Goal: Information Seeking & Learning: Check status

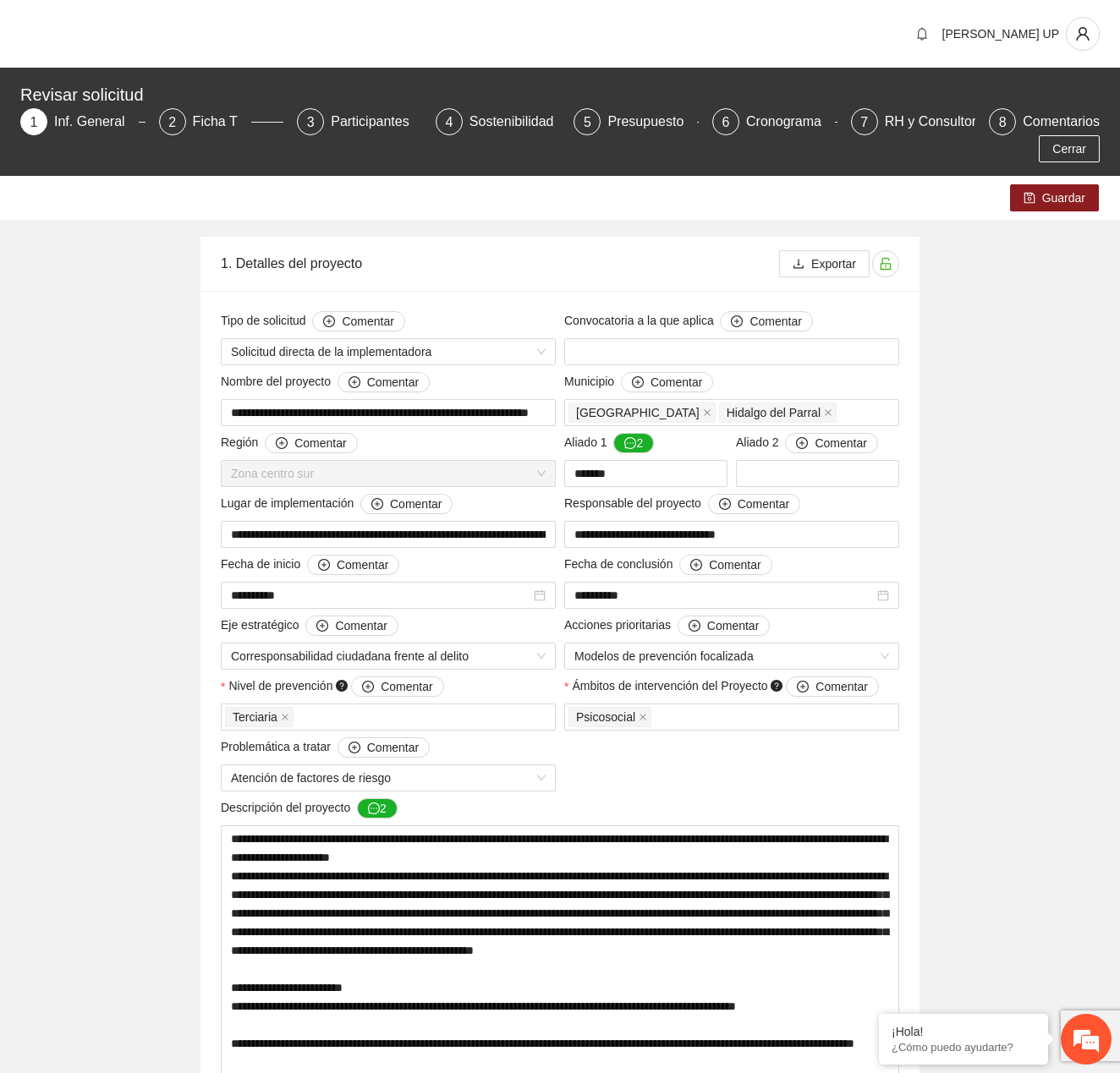
click at [1090, 145] on button "Cerrar" at bounding box center [1069, 149] width 61 height 27
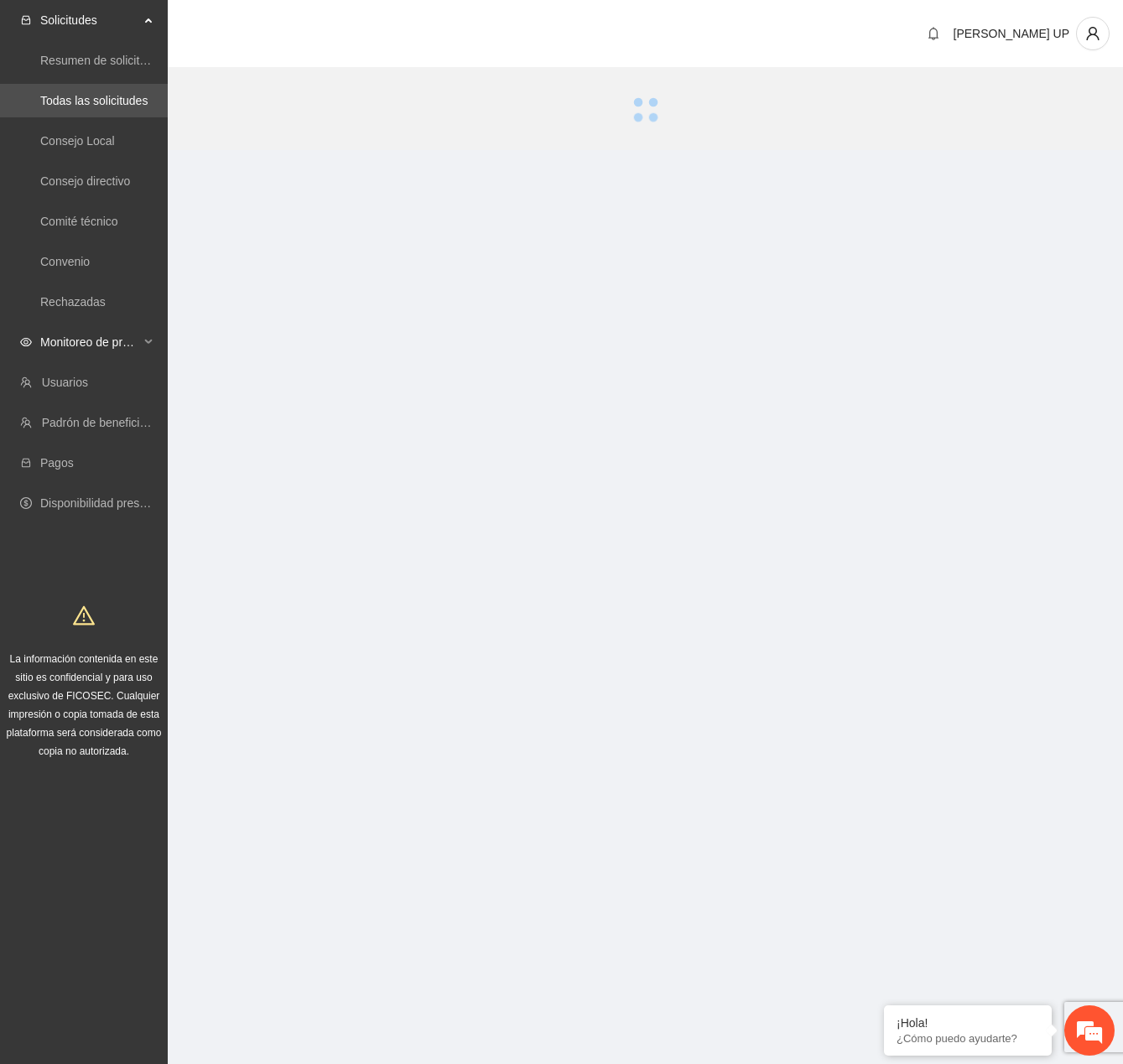
click at [104, 326] on span "Monitoreo de proyectos" at bounding box center [90, 342] width 99 height 34
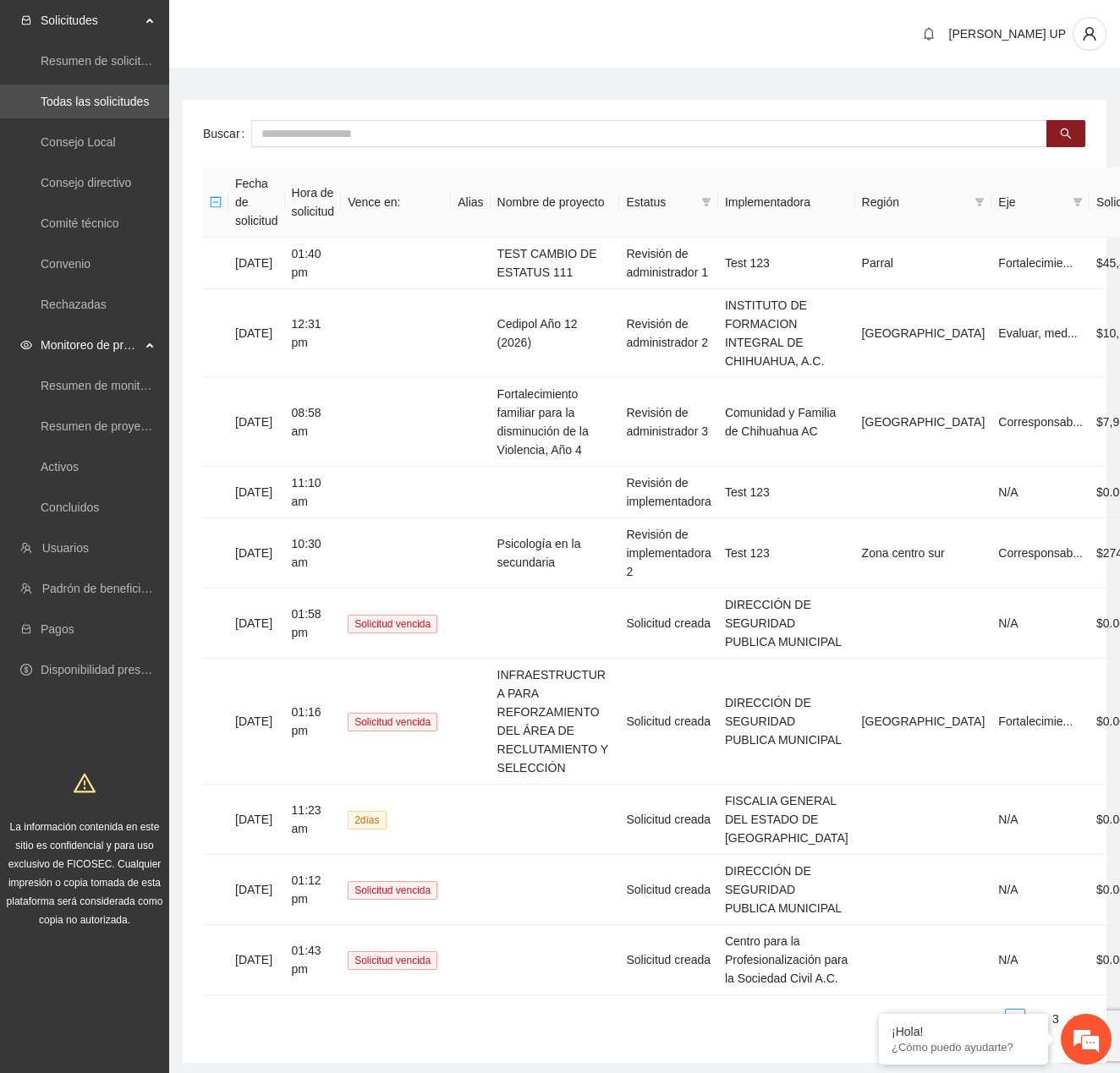
click at [108, 338] on span "Monitoreo de proyectos" at bounding box center [91, 345] width 100 height 34
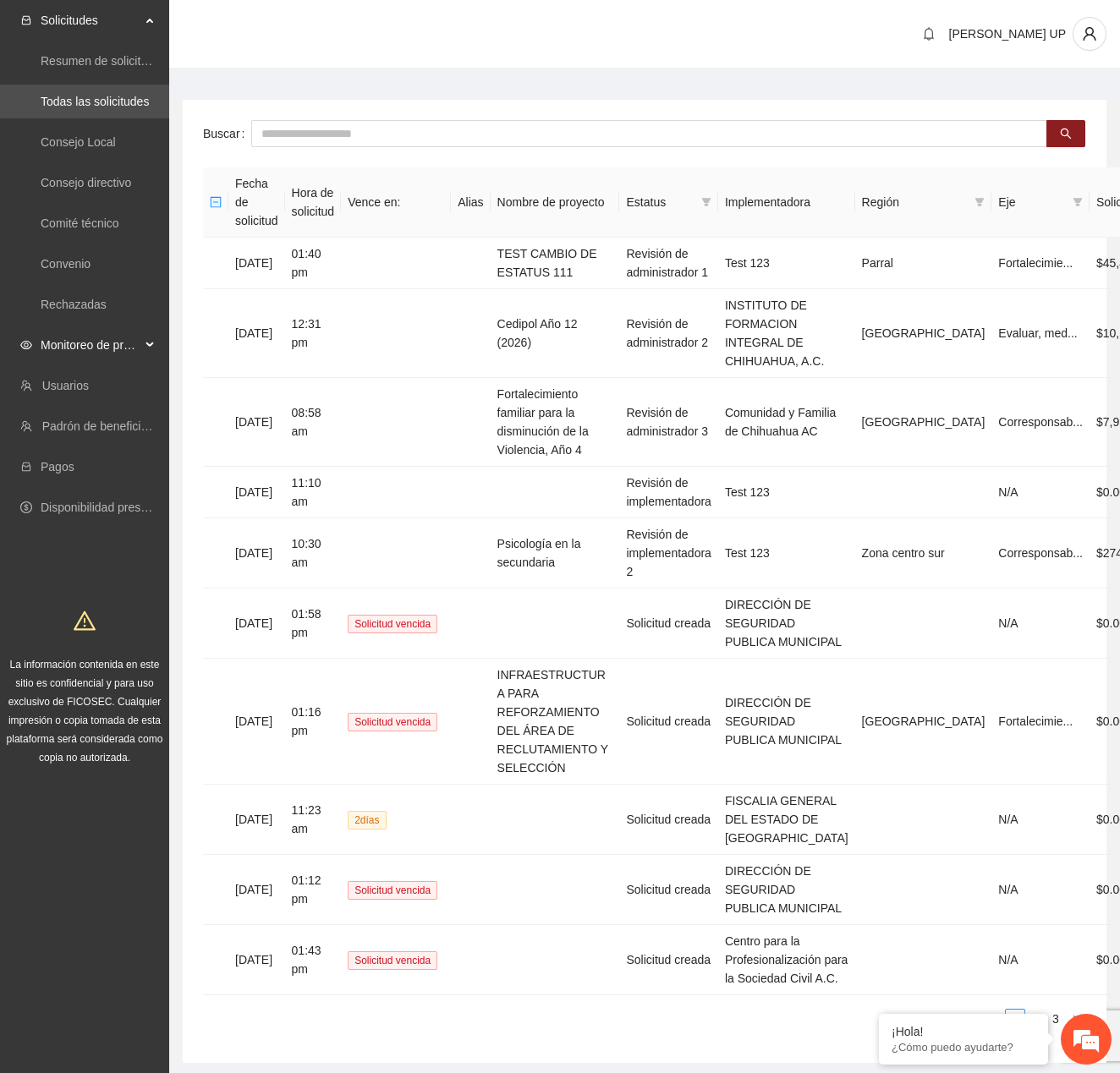
click at [112, 351] on span "Monitoreo de proyectos" at bounding box center [91, 345] width 100 height 34
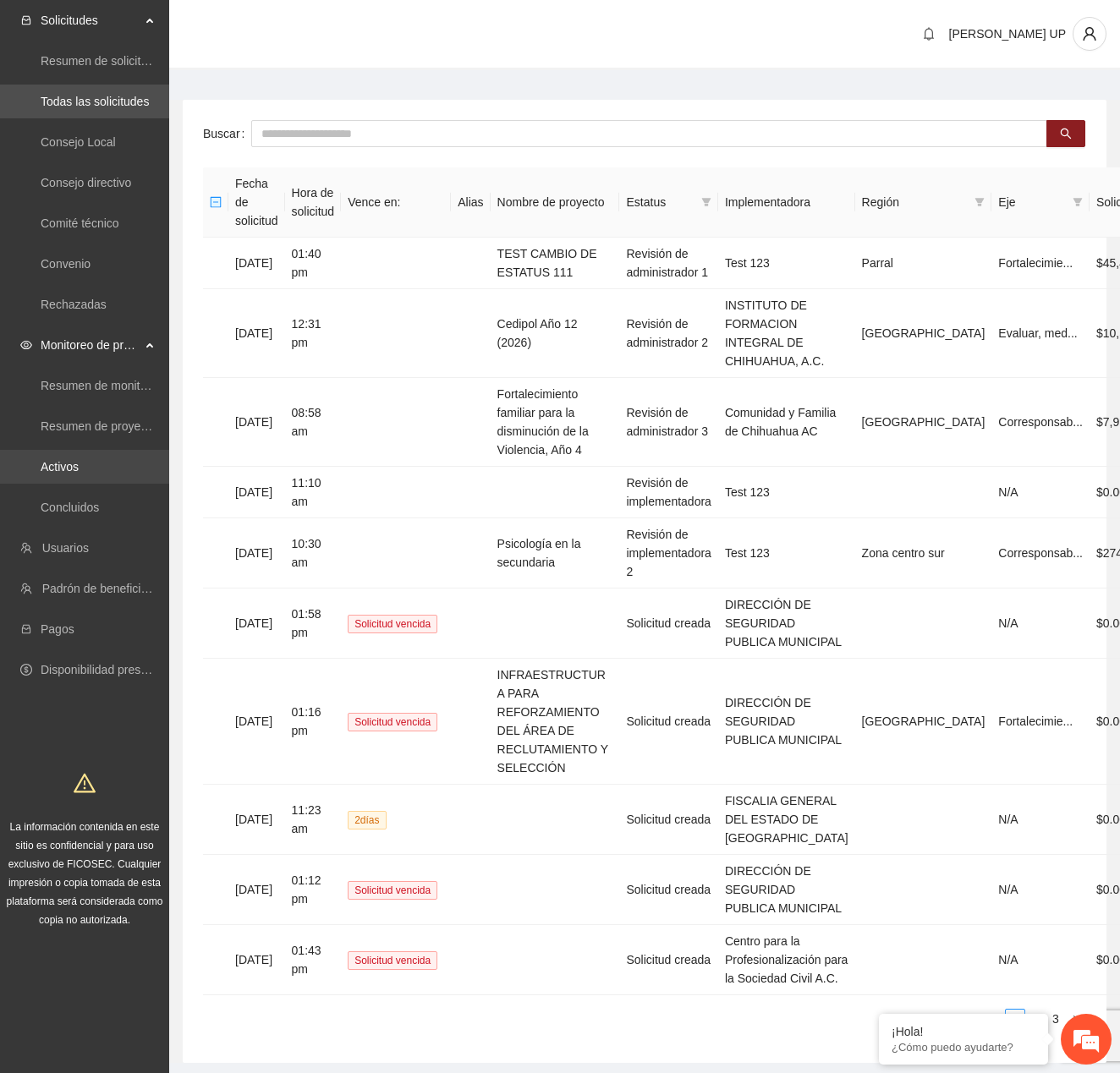
click at [79, 473] on link "Activos" at bounding box center [59, 467] width 38 height 14
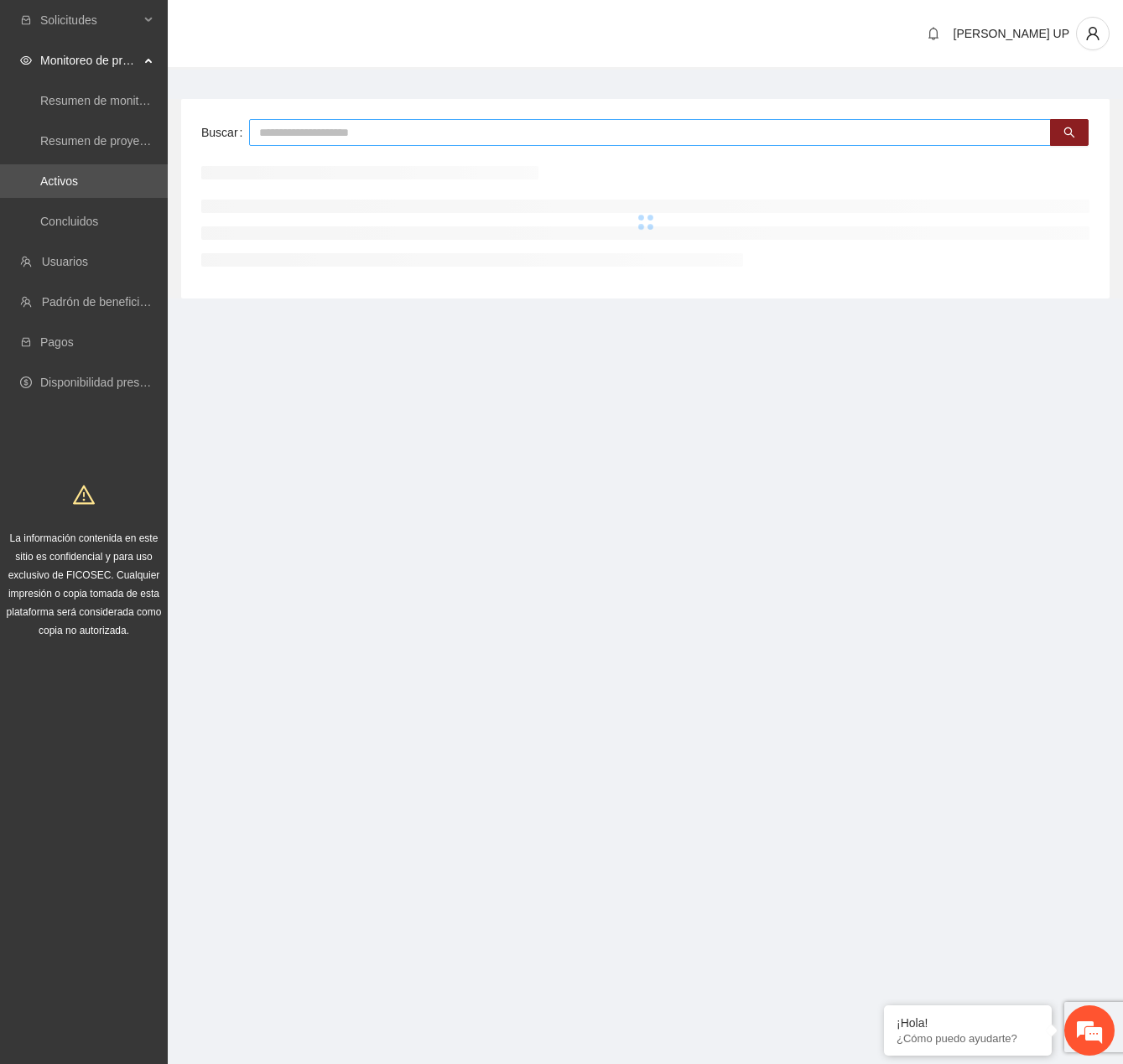
drag, startPoint x: 302, startPoint y: 146, endPoint x: 300, endPoint y: 135, distance: 11.2
click at [302, 145] on div "Buscar" at bounding box center [645, 199] width 928 height 200
click at [300, 135] on input "text" at bounding box center [650, 133] width 802 height 27
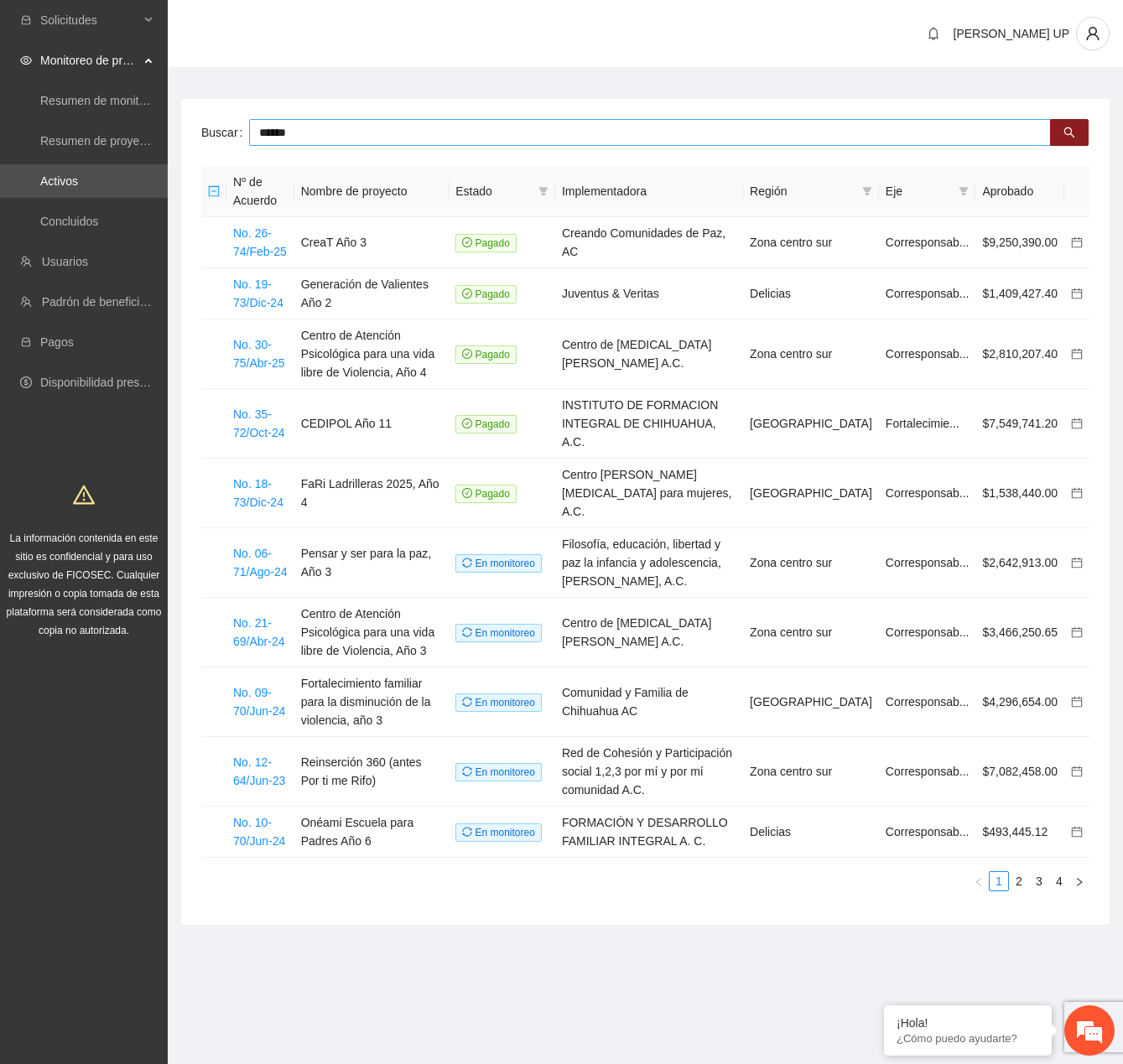
type input "******"
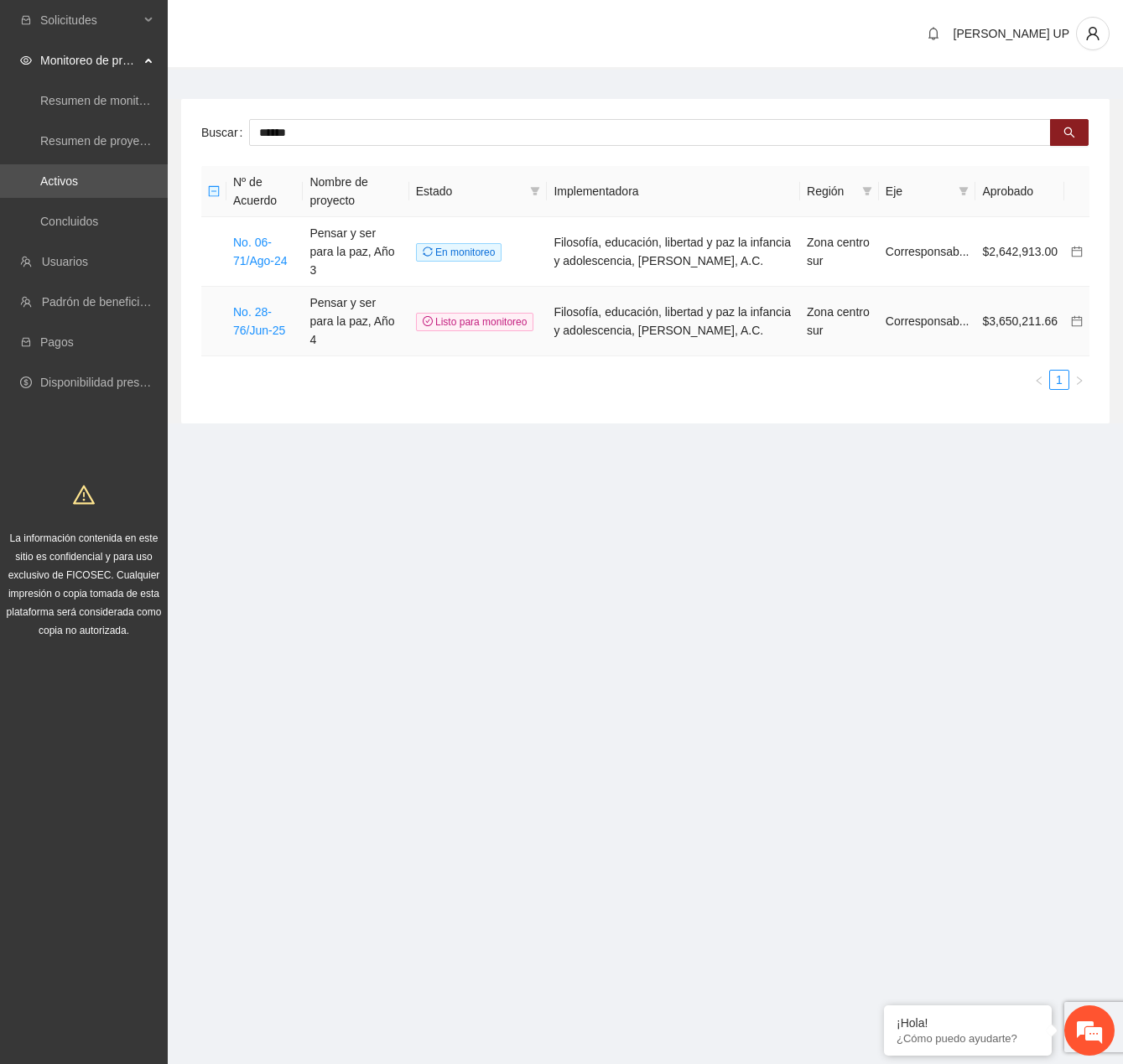
click at [248, 287] on td "No. 28-76/Jun-25" at bounding box center [264, 321] width 76 height 70
click at [248, 305] on link "No. 28-76/Jun-25" at bounding box center [259, 321] width 52 height 32
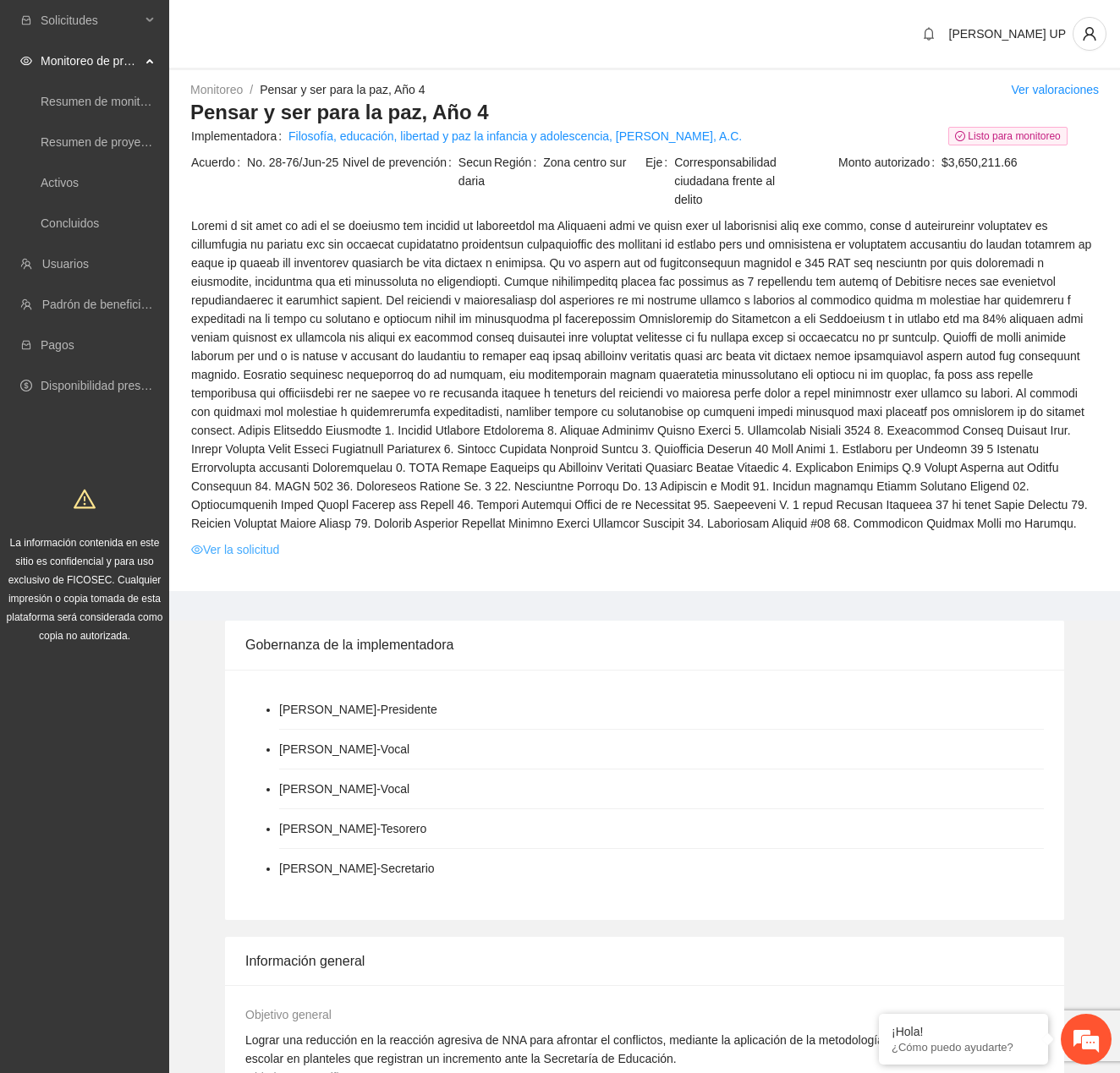
click at [244, 557] on link "Ver la solicitud" at bounding box center [235, 550] width 88 height 19
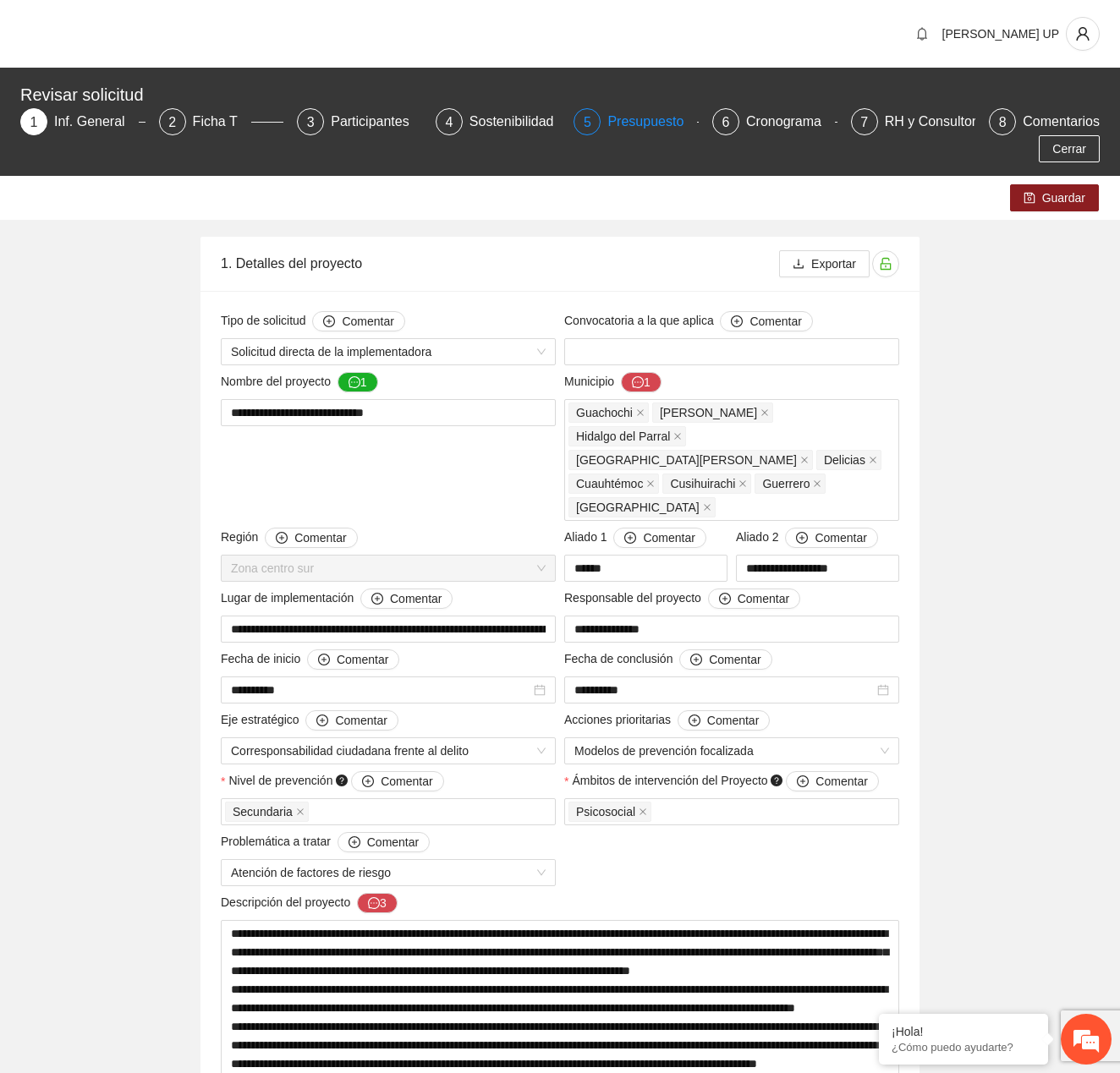
click at [625, 122] on div "Presupuesto" at bounding box center [652, 122] width 90 height 27
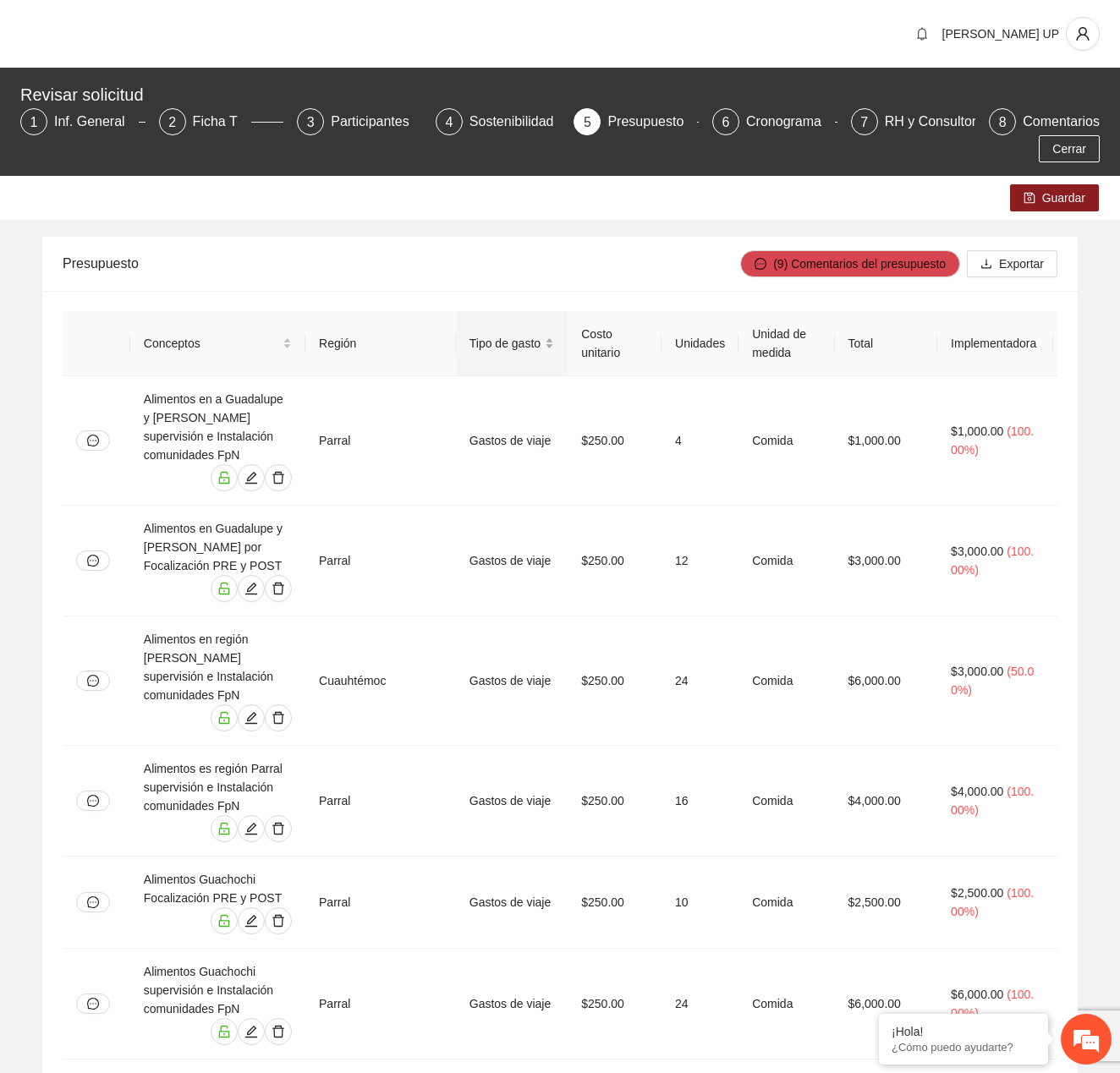
click at [494, 352] on span "Tipo de gasto" at bounding box center [506, 344] width 73 height 19
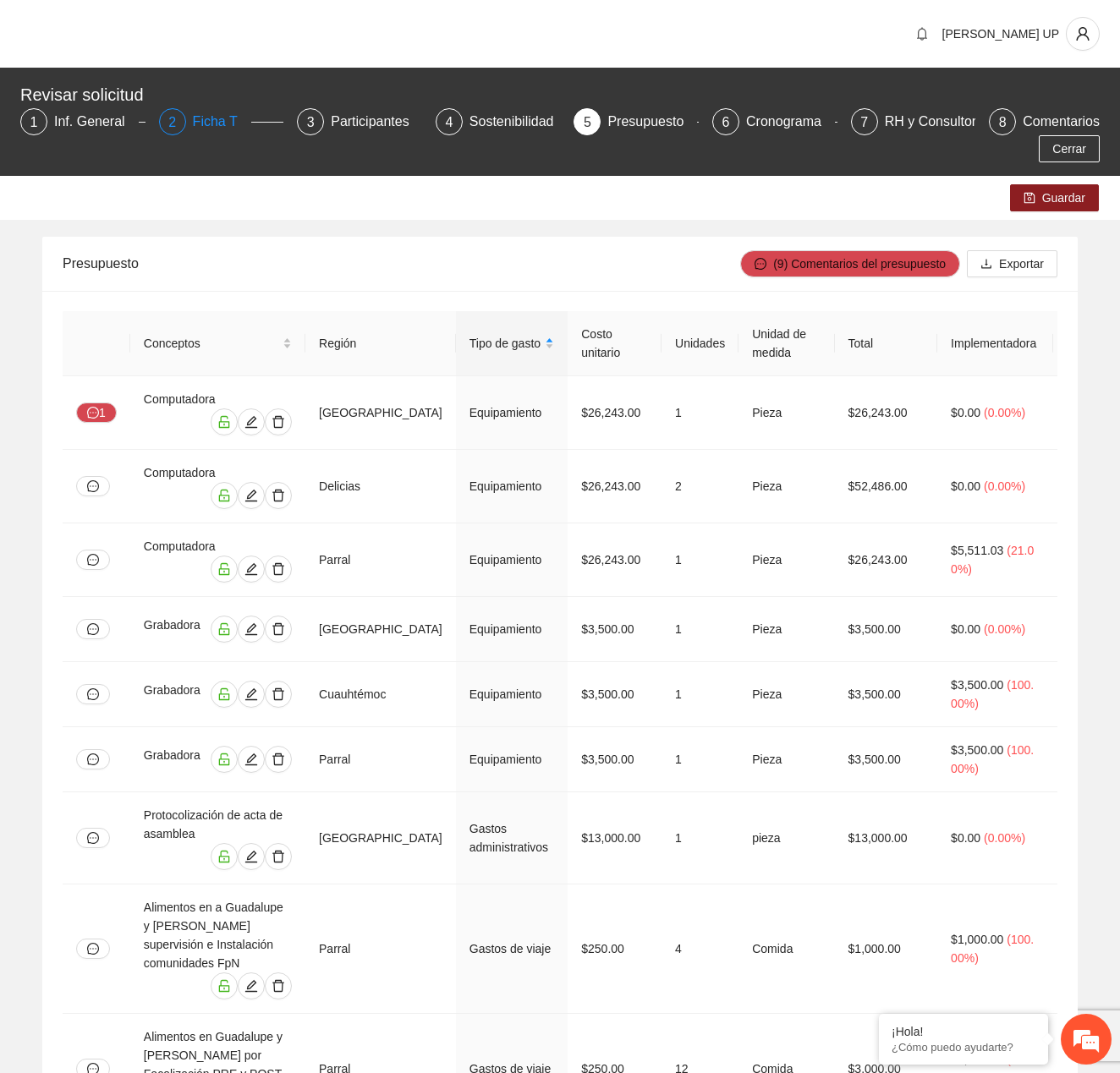
click at [183, 122] on div "2" at bounding box center [173, 122] width 27 height 27
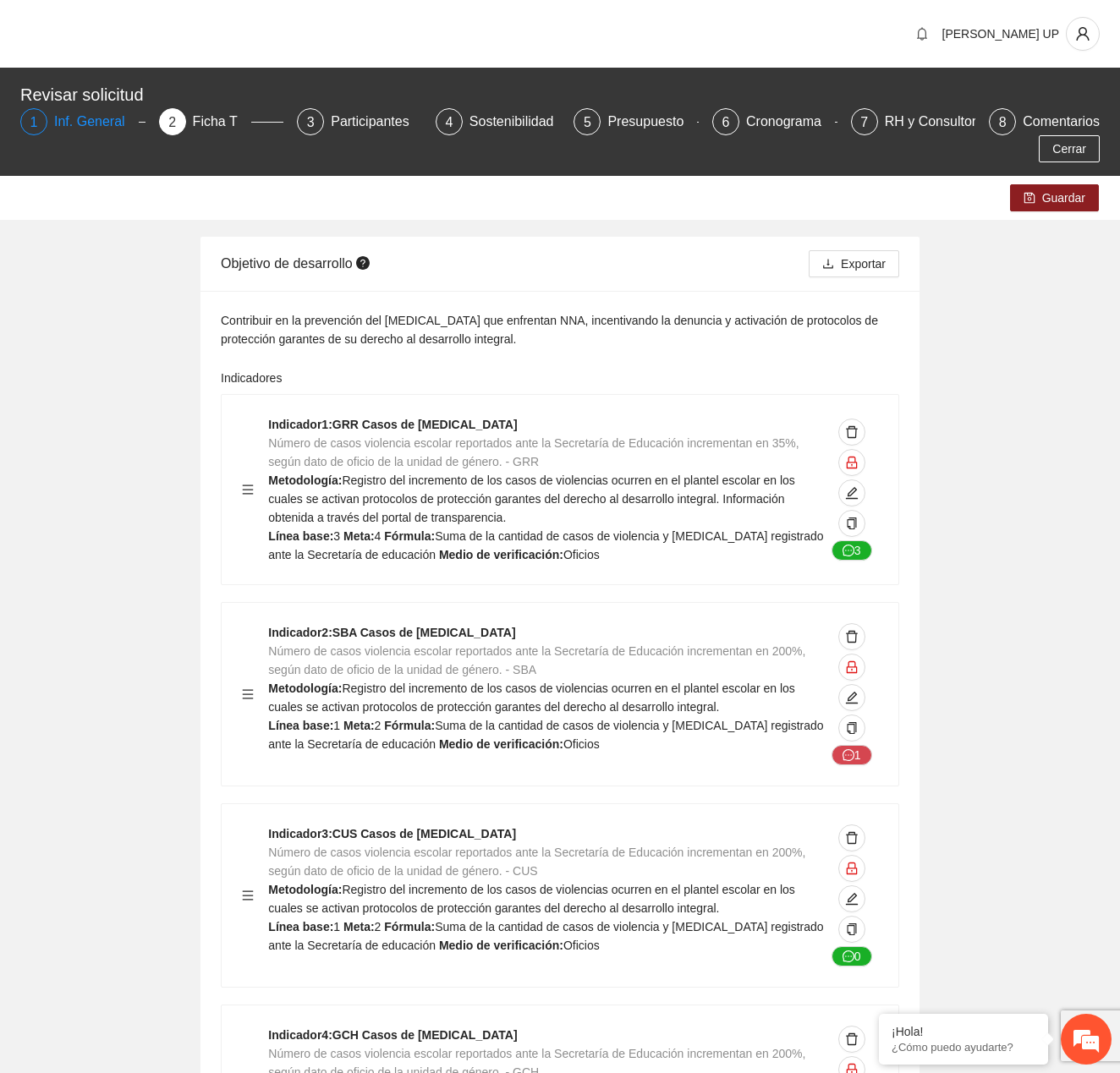
click at [68, 119] on div "Inf. General" at bounding box center [97, 122] width 85 height 27
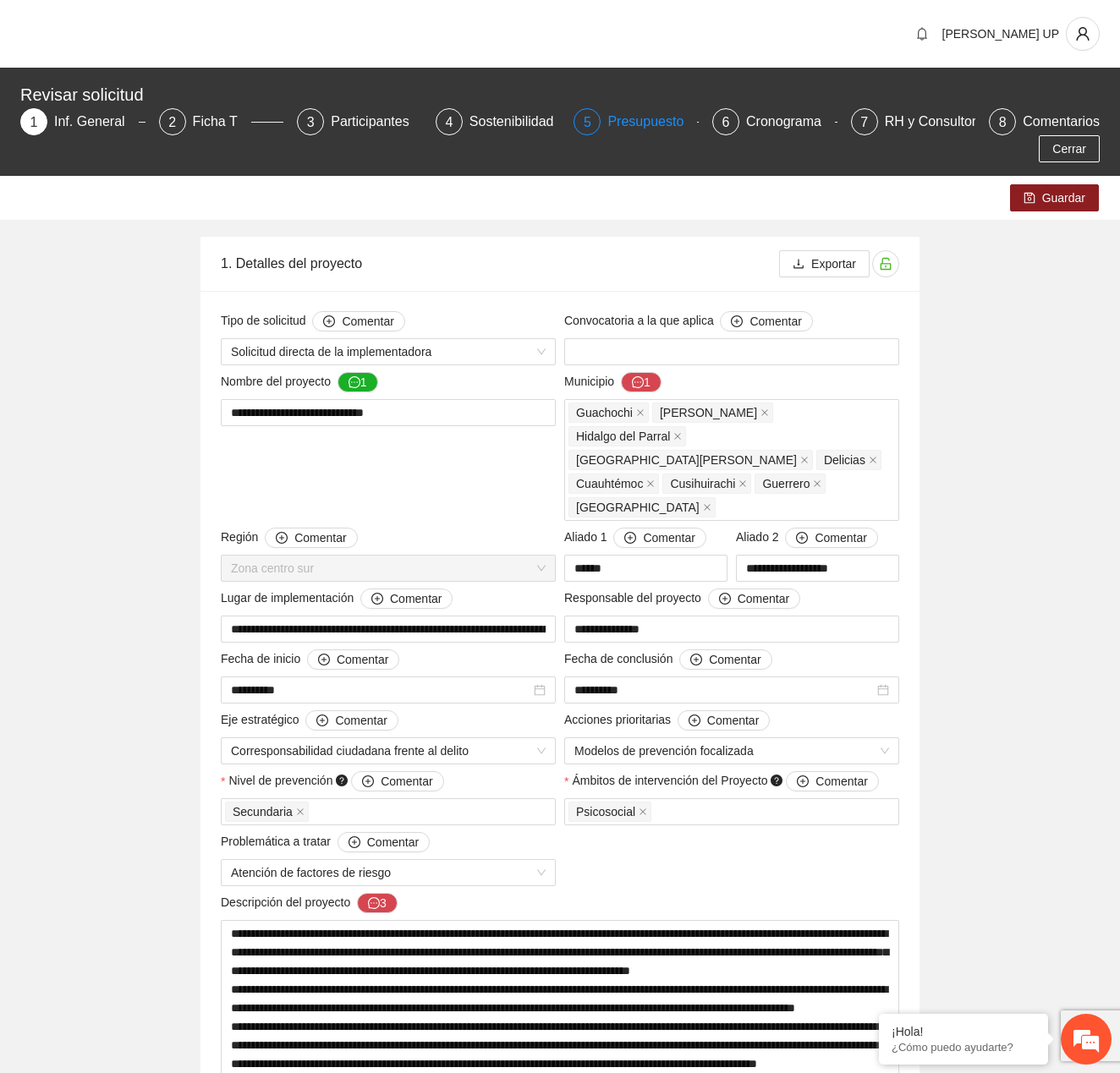
click at [595, 119] on div "5" at bounding box center [588, 122] width 27 height 27
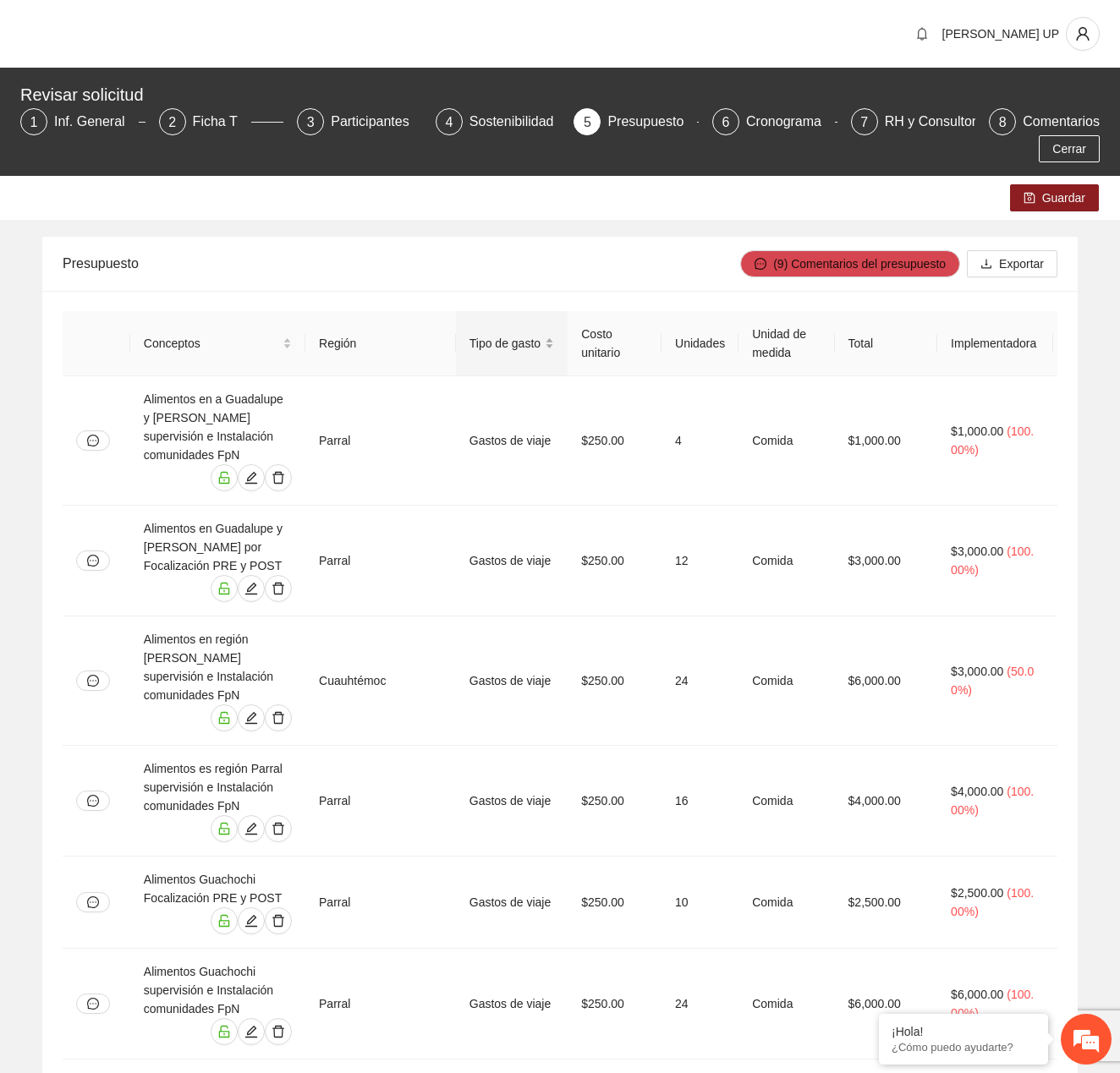
click at [520, 353] on div "Tipo de gasto" at bounding box center [512, 344] width 86 height 19
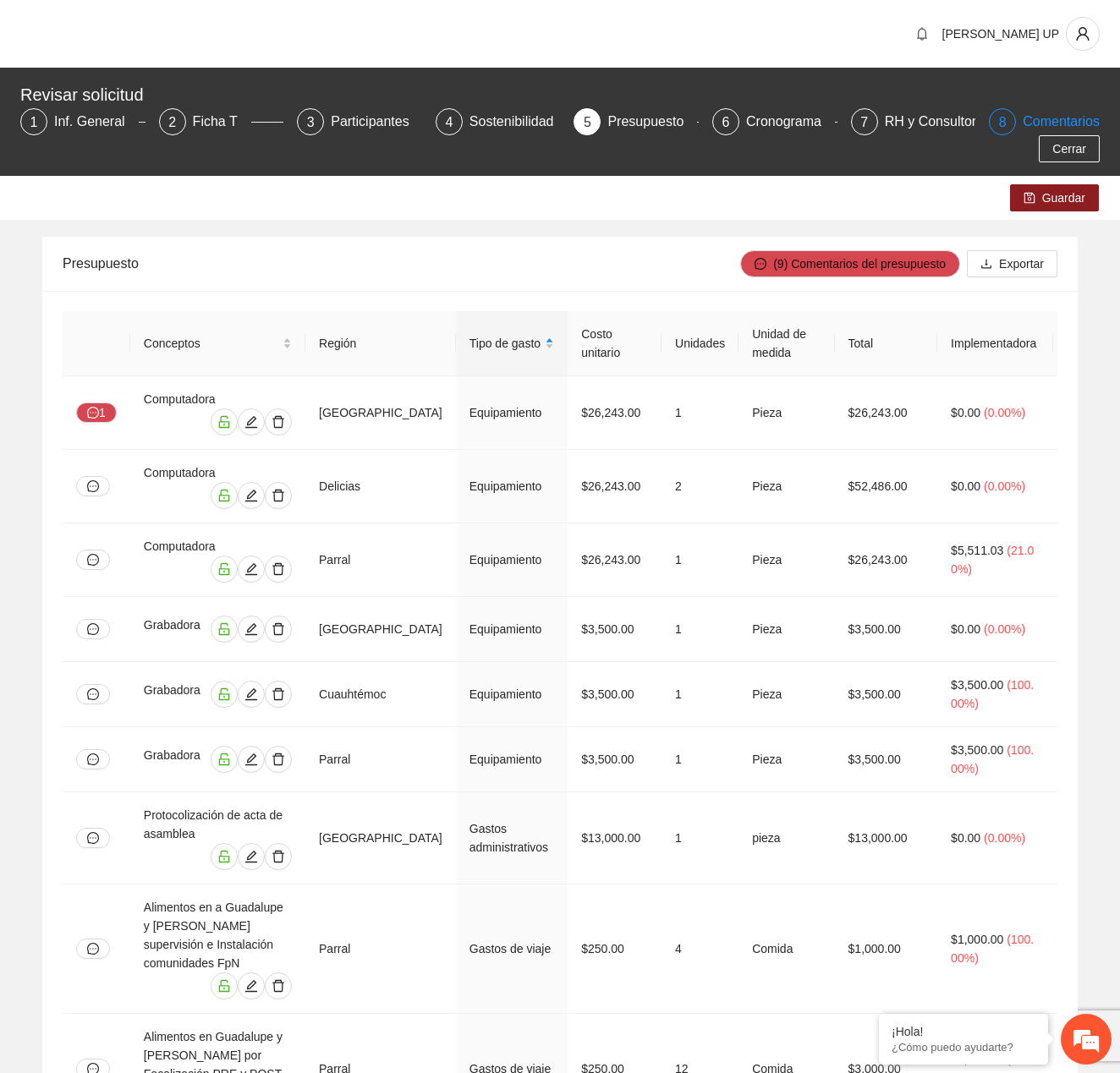
click at [1081, 131] on div "Comentarios" at bounding box center [1061, 122] width 77 height 27
click at [1060, 159] on button "Cerrar" at bounding box center [1069, 149] width 61 height 27
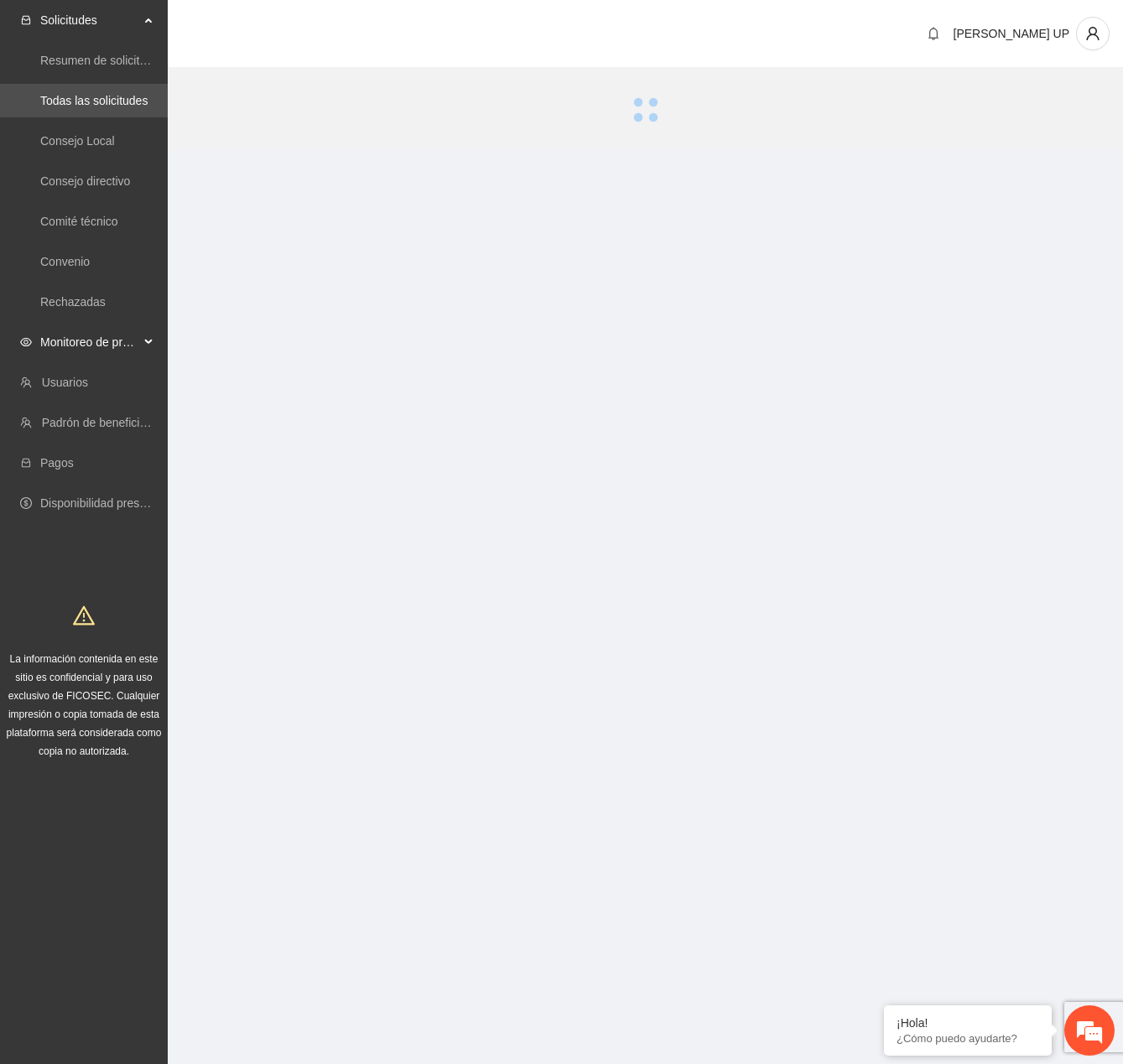
click at [78, 336] on span "Monitoreo de proyectos" at bounding box center [90, 342] width 99 height 34
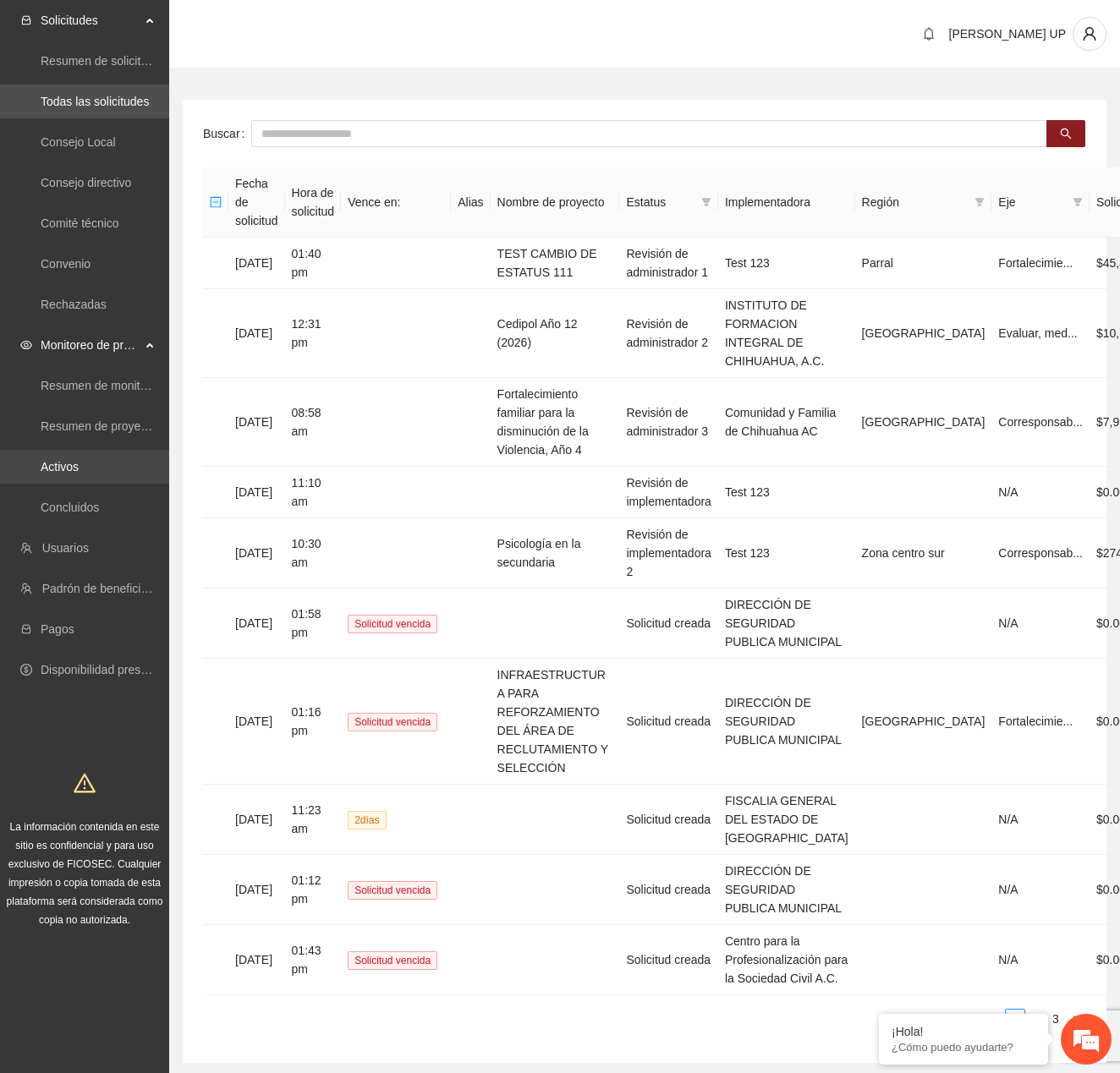
click at [79, 469] on link "Activos" at bounding box center [59, 467] width 38 height 14
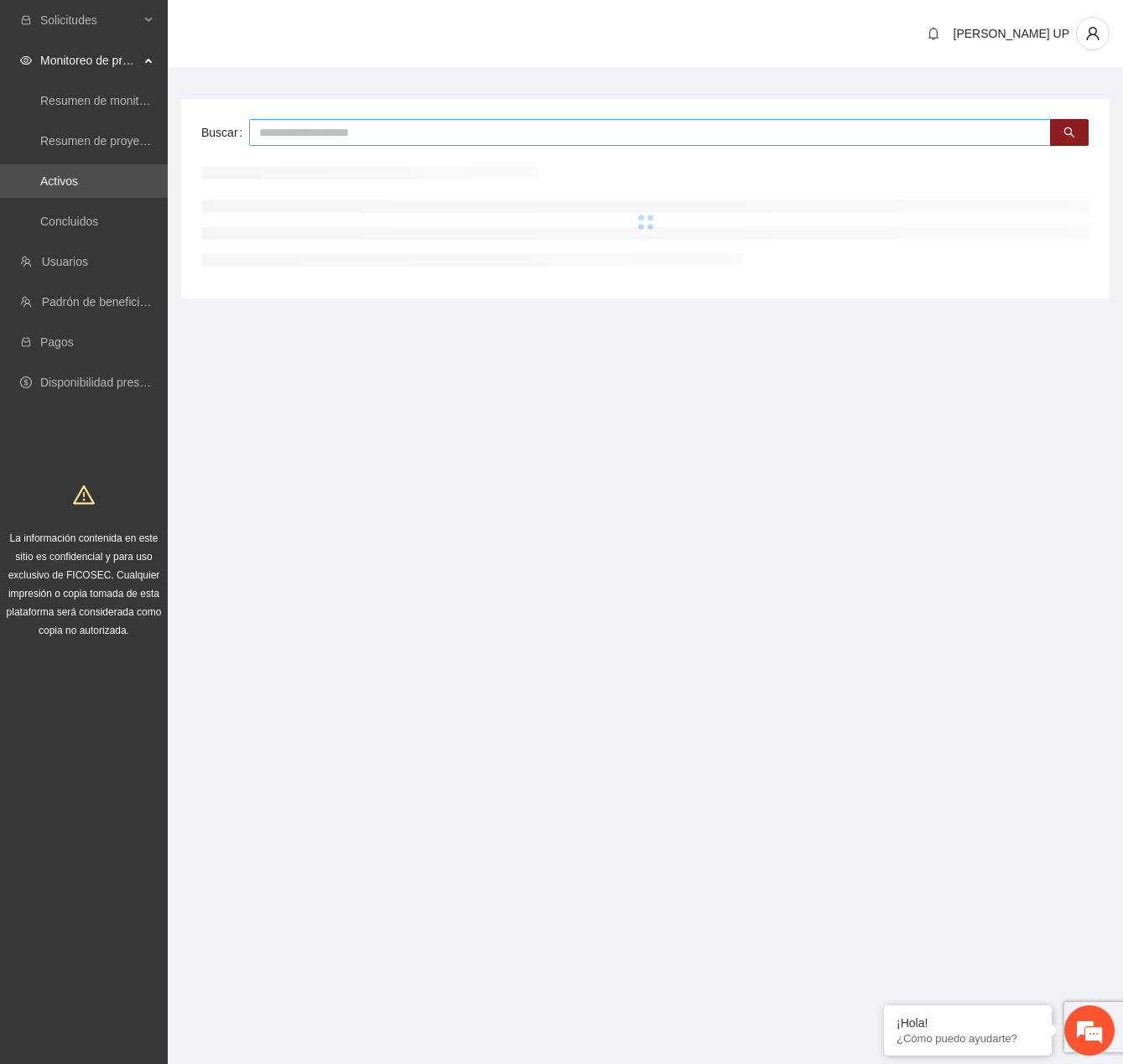
click at [319, 132] on input "text" at bounding box center [650, 133] width 802 height 27
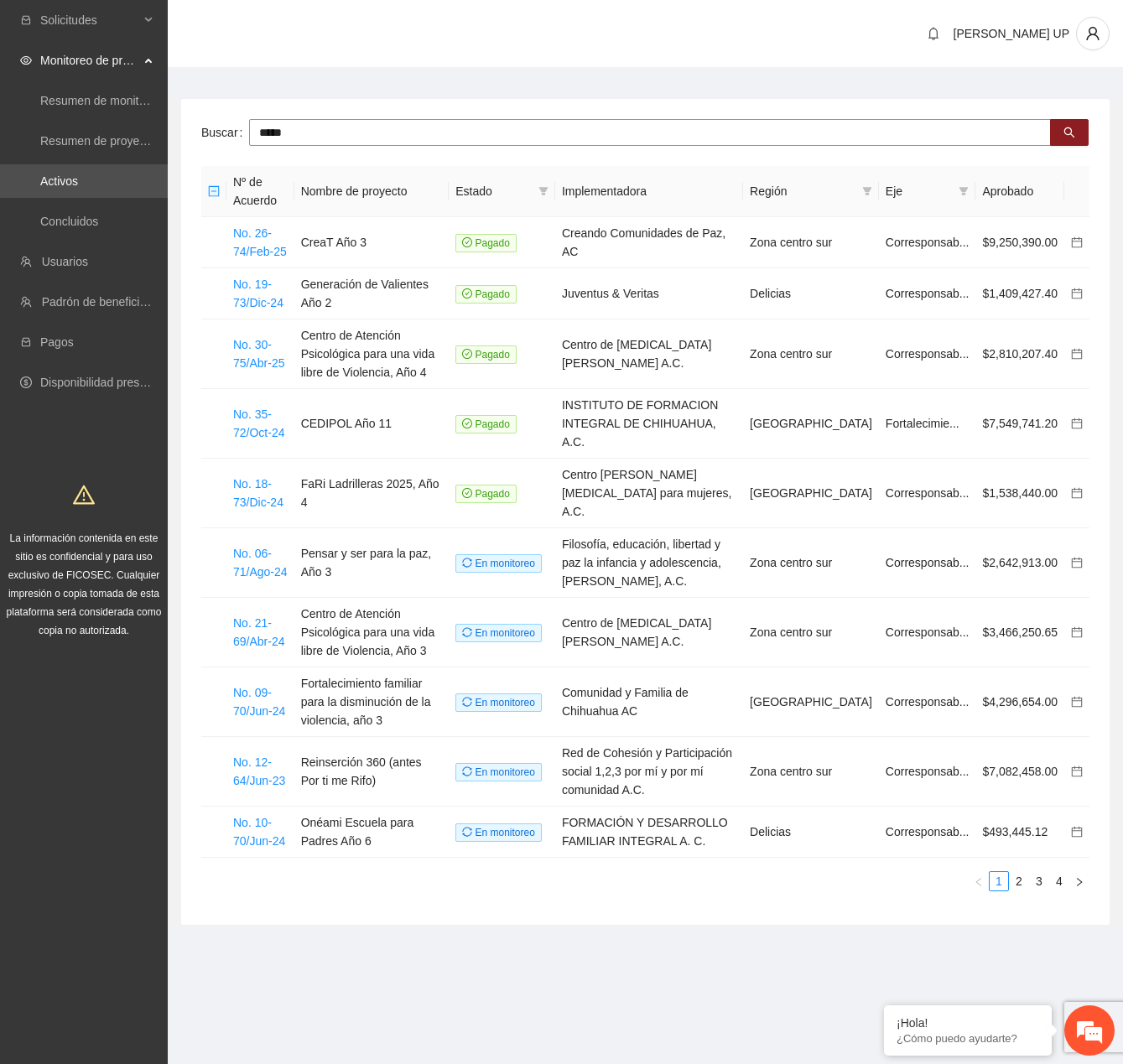
type input "*****"
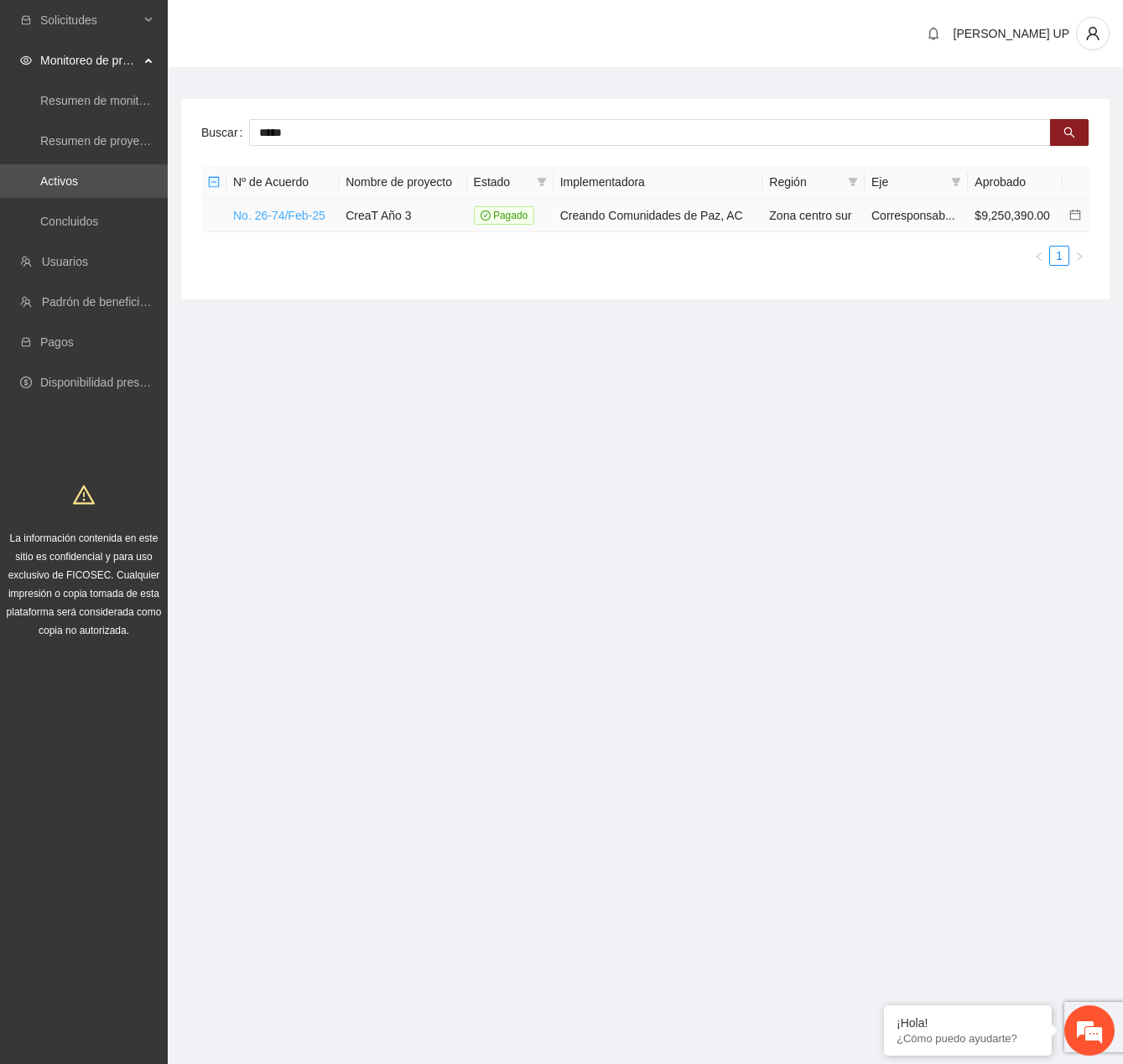
click at [288, 210] on link "No. 26-74/Feb-25" at bounding box center [279, 216] width 92 height 13
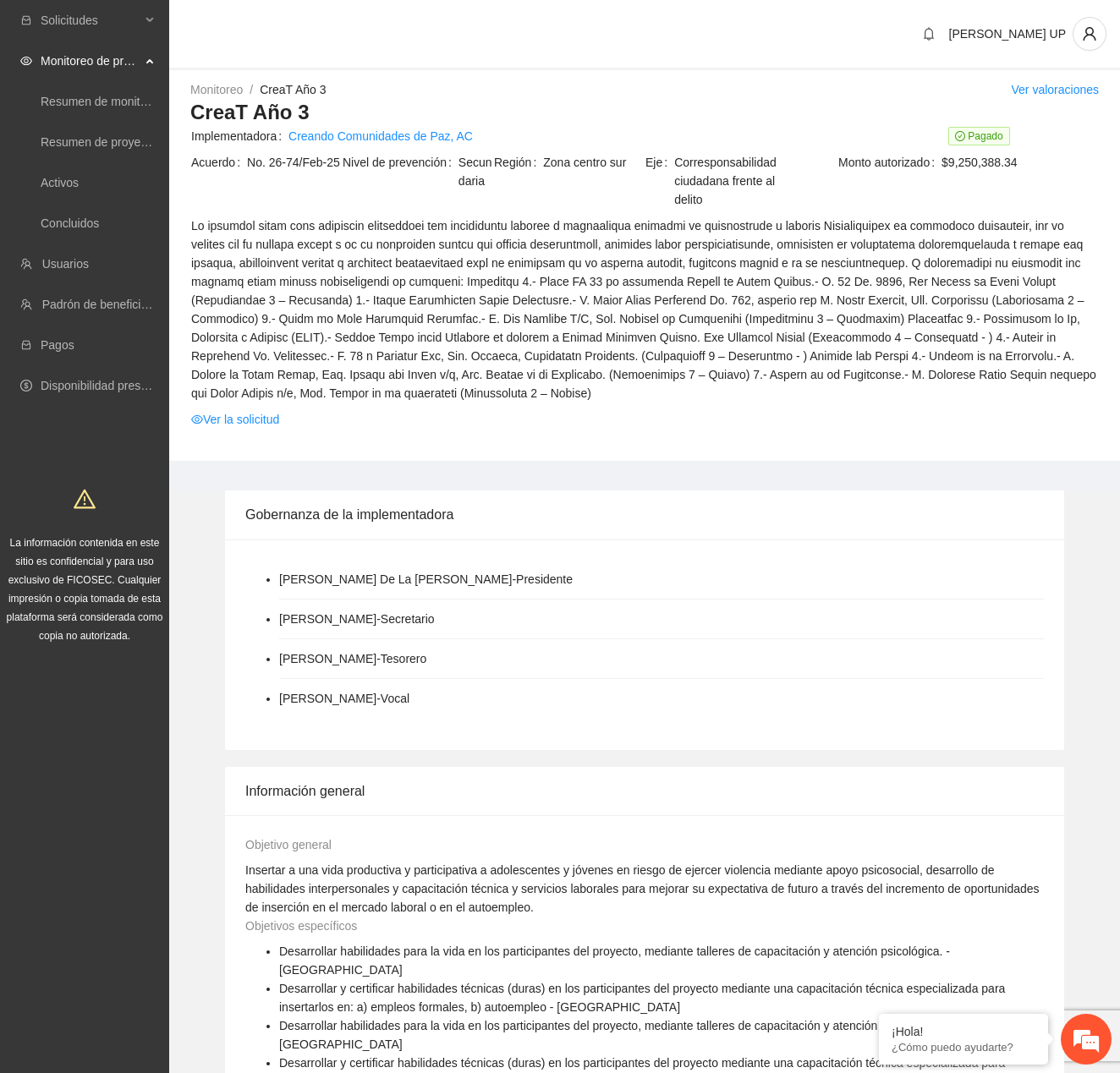
click at [256, 431] on td "Ver la solicitud" at bounding box center [644, 422] width 908 height 26
click at [255, 424] on link "Ver la solicitud" at bounding box center [235, 420] width 88 height 19
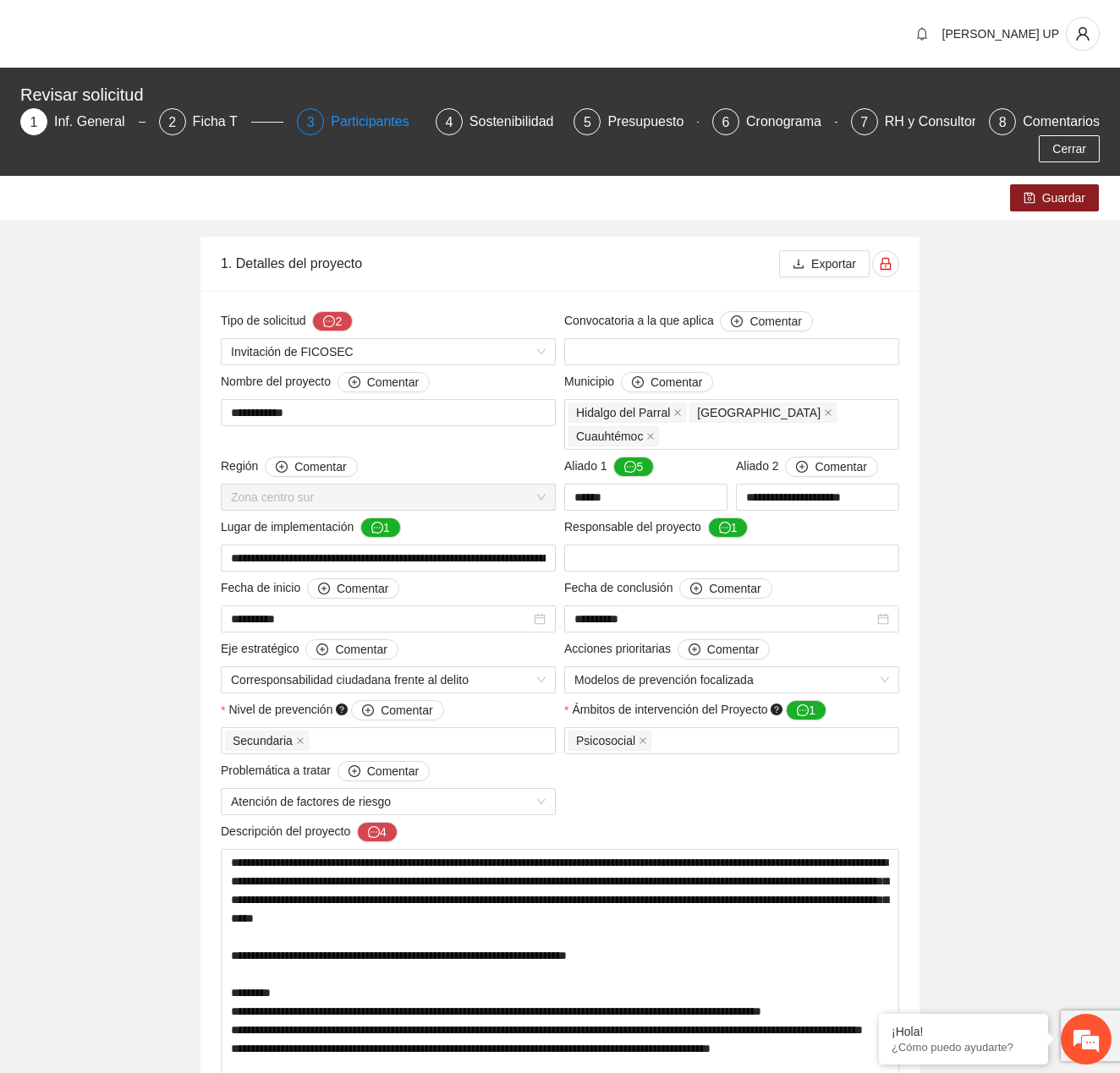
click at [312, 125] on span "3" at bounding box center [311, 122] width 8 height 14
